Goal: Navigation & Orientation: Understand site structure

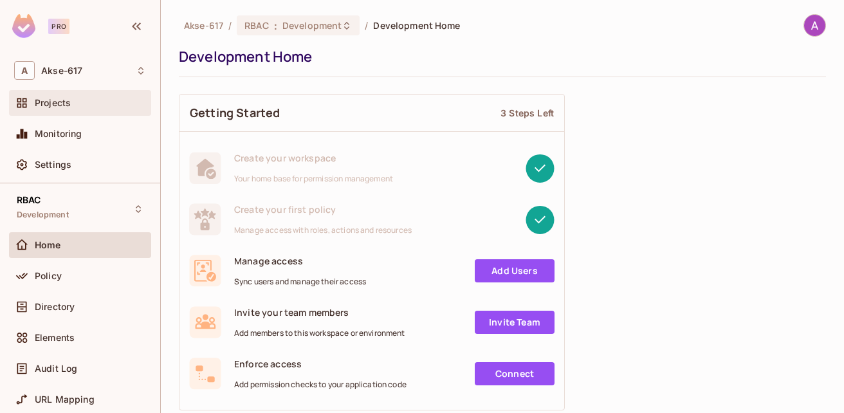
click at [44, 107] on span "Projects" at bounding box center [53, 103] width 36 height 10
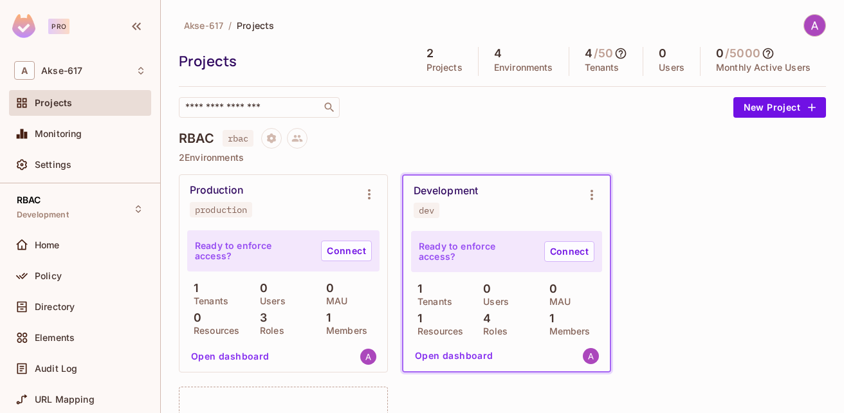
click at [804, 24] on img at bounding box center [814, 25] width 21 height 21
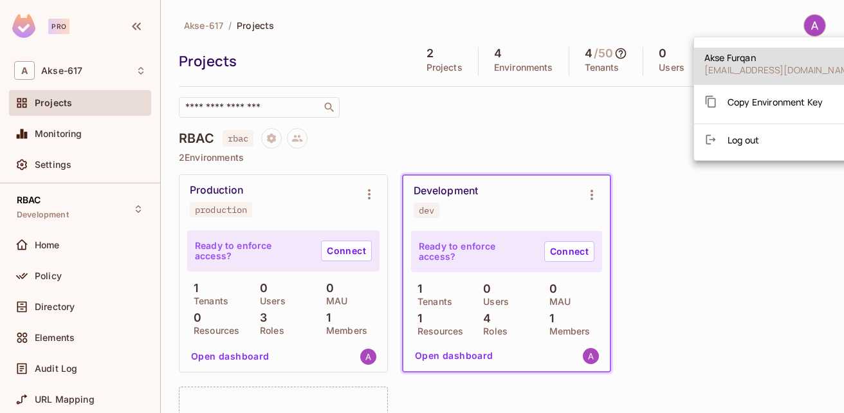
click at [628, 138] on div at bounding box center [422, 206] width 844 height 413
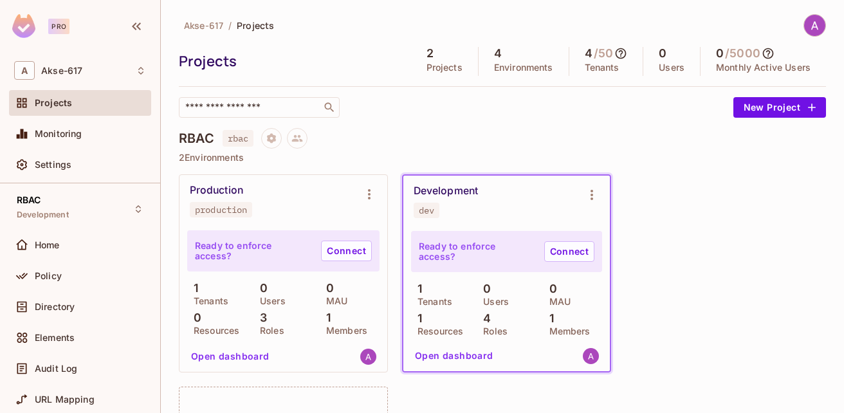
click at [762, 54] on icon at bounding box center [768, 53] width 13 height 13
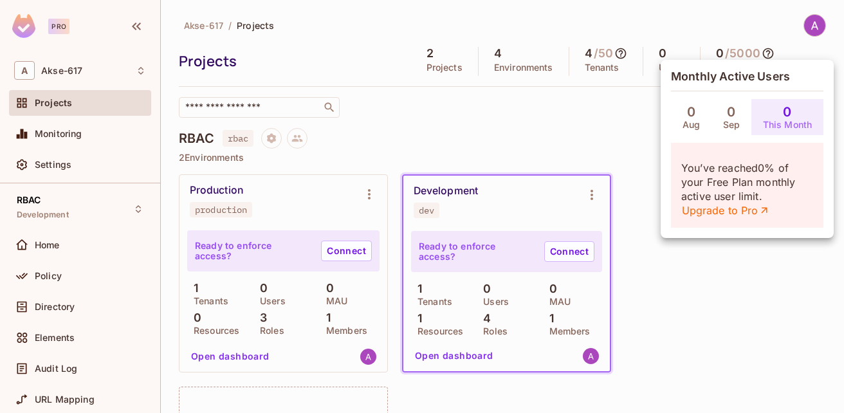
click at [598, 133] on div at bounding box center [422, 206] width 844 height 413
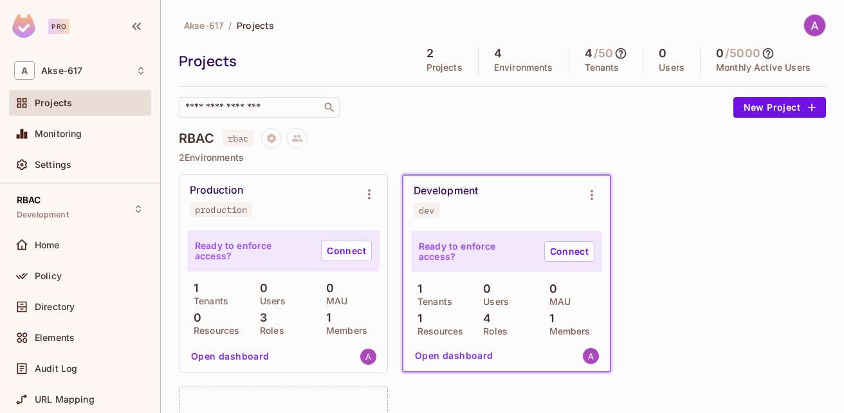
click at [435, 57] on div "2 Projects" at bounding box center [445, 61] width 68 height 29
click at [616, 53] on icon at bounding box center [621, 53] width 11 height 11
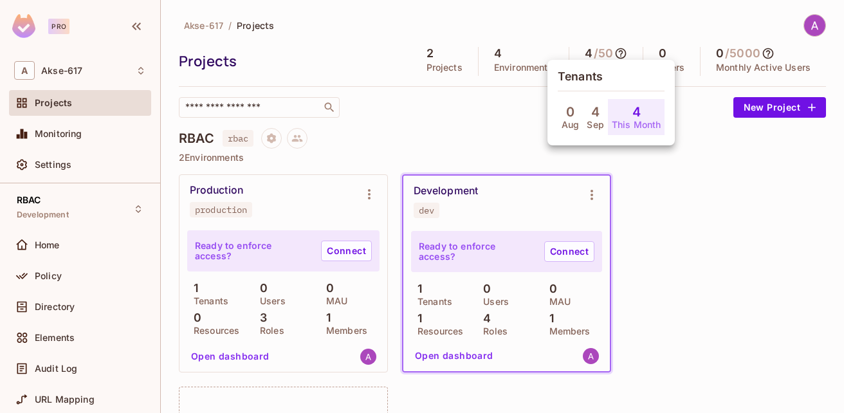
click at [470, 129] on div at bounding box center [422, 206] width 844 height 413
